Goal: Check status: Check status

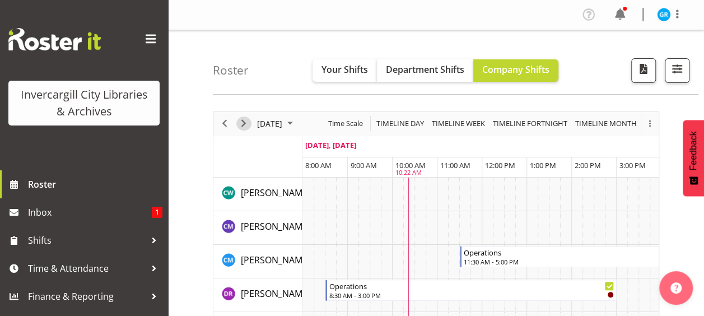
click at [243, 123] on span "Next" at bounding box center [243, 123] width 13 height 14
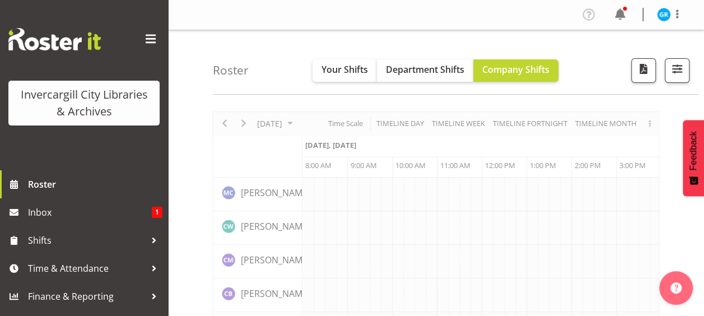
click at [0, 0] on div "Timeline Day of September 20, 2025" at bounding box center [0, 0] width 0 height 0
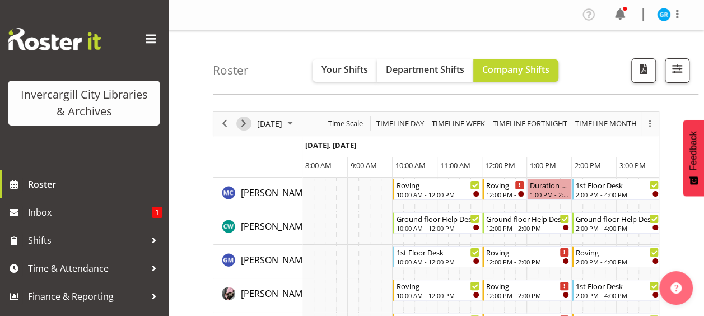
click at [243, 121] on span "Next" at bounding box center [243, 123] width 13 height 14
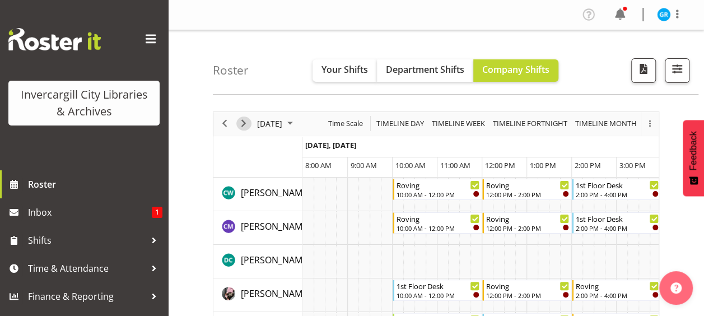
click at [242, 121] on span "Next" at bounding box center [243, 123] width 13 height 14
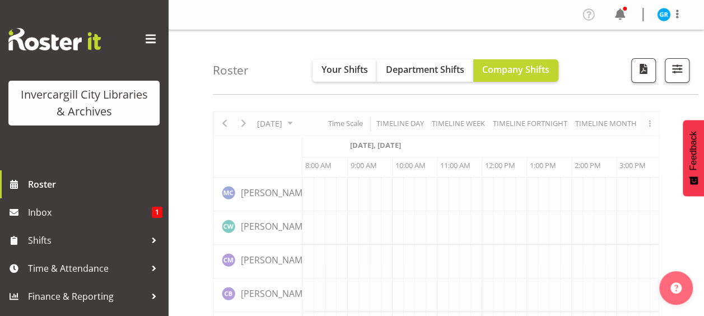
scroll to position [0, 45]
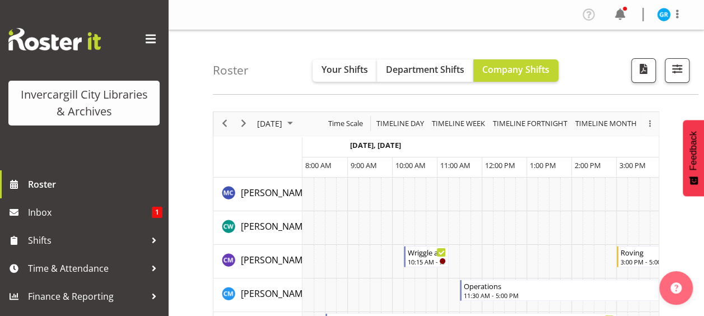
scroll to position [0, 45]
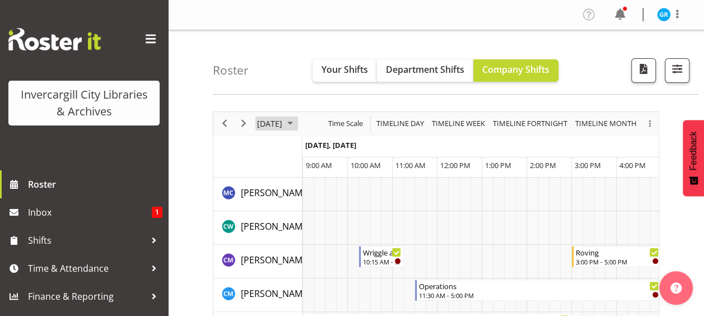
click at [283, 125] on span "[DATE]" at bounding box center [269, 123] width 27 height 14
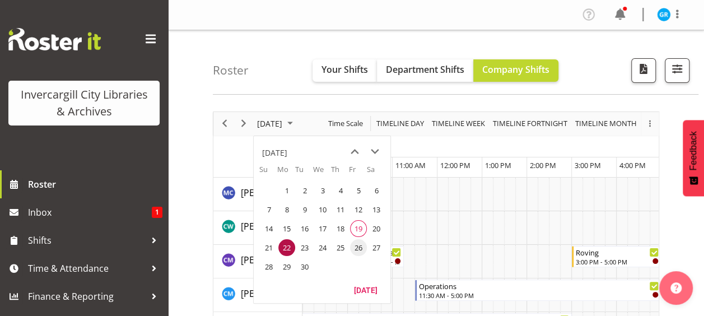
click at [355, 246] on span "26" at bounding box center [358, 247] width 17 height 17
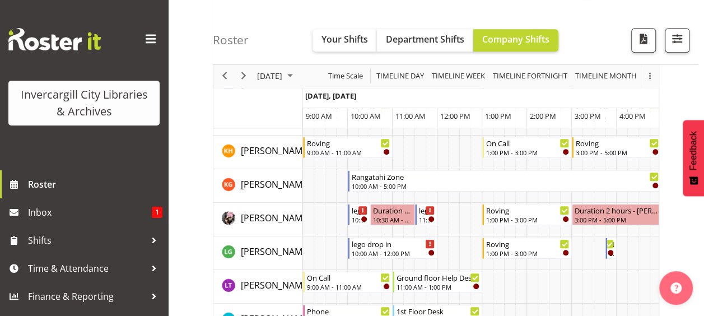
scroll to position [448, 0]
